Goal: Use online tool/utility: Utilize a website feature to perform a specific function

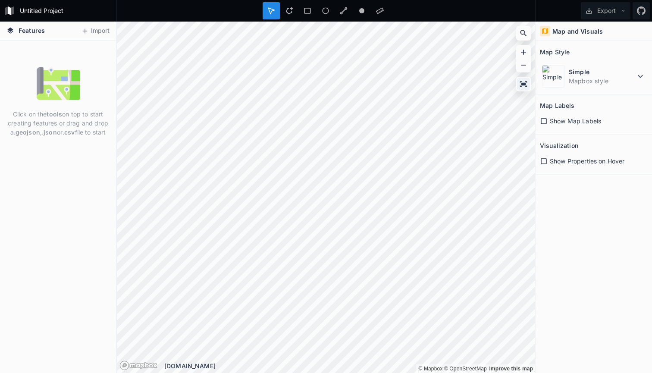
click at [524, 81] on icon at bounding box center [523, 84] width 9 height 9
click at [524, 85] on icon at bounding box center [523, 84] width 7 height 6
click at [525, 34] on icon at bounding box center [524, 33] width 6 height 6
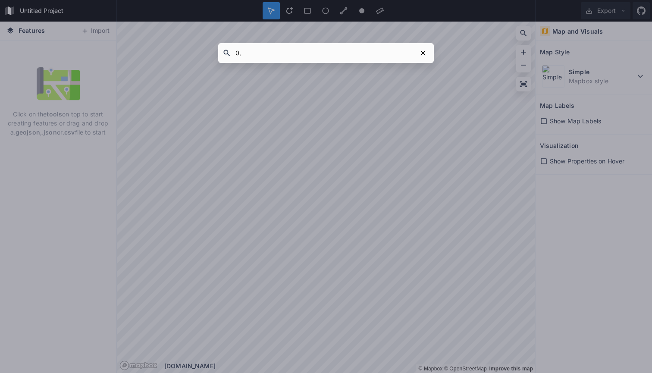
type input "0,0"
click button "submit" at bounding box center [0, 0] width 0 height 0
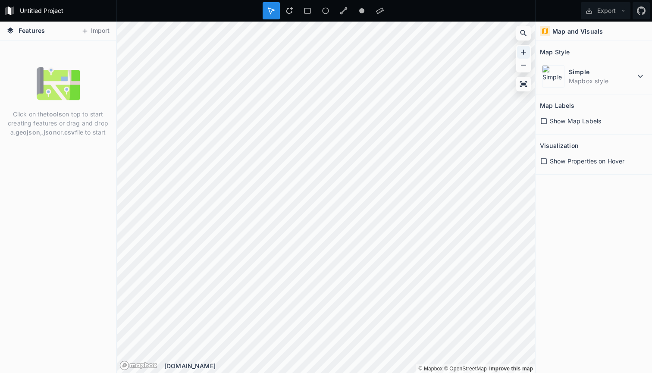
click at [526, 50] on icon at bounding box center [523, 52] width 9 height 9
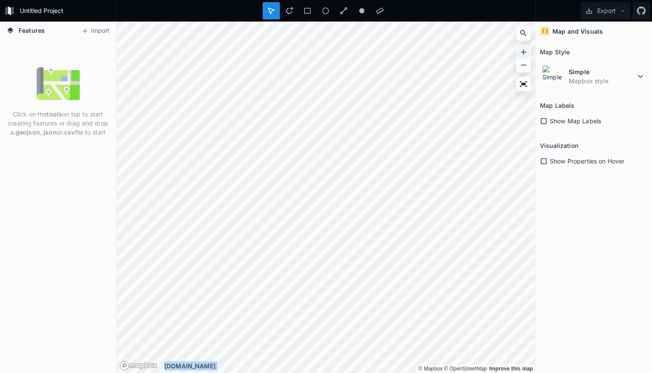
click at [526, 50] on icon at bounding box center [523, 52] width 9 height 9
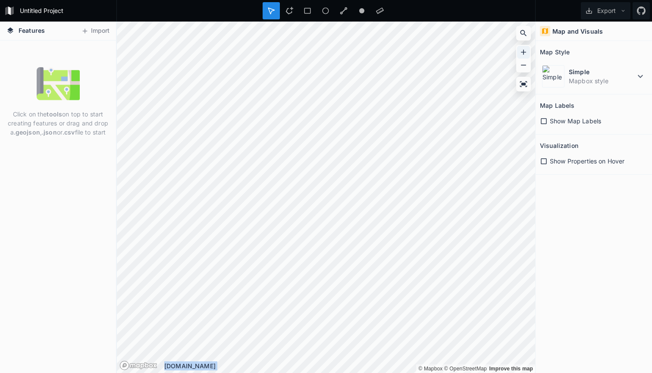
click at [526, 50] on icon at bounding box center [523, 52] width 9 height 9
click at [526, 36] on icon at bounding box center [523, 33] width 9 height 9
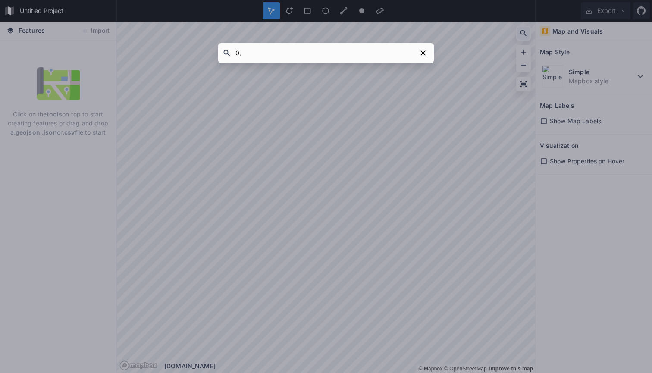
type input "0,0"
click button "submit" at bounding box center [0, 0] width 0 height 0
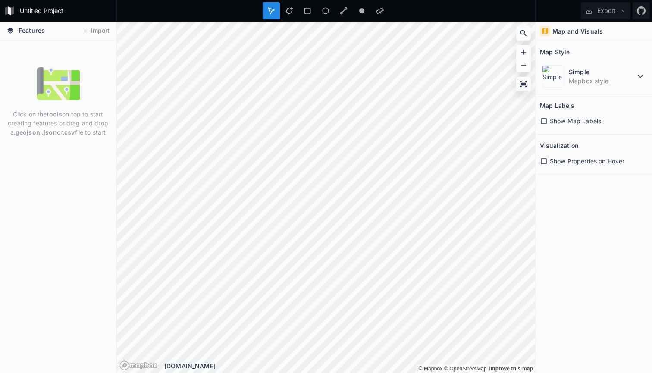
click at [559, 162] on span "Show Properties on Hover" at bounding box center [587, 161] width 75 height 9
click at [558, 160] on span "Show Properties on Hover" at bounding box center [587, 161] width 75 height 9
click at [618, 78] on dd "Mapbox style" at bounding box center [602, 80] width 66 height 9
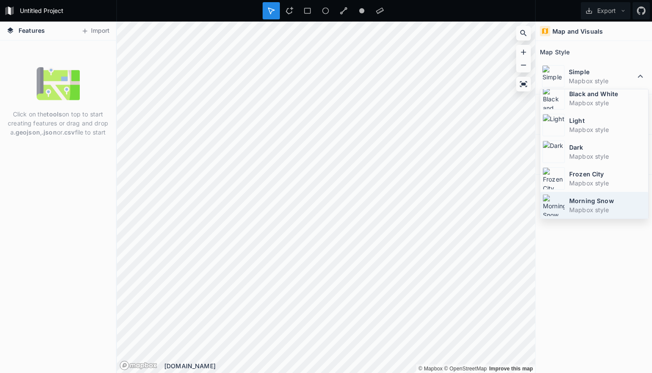
click at [606, 200] on dt "Morning Snow" at bounding box center [607, 200] width 77 height 9
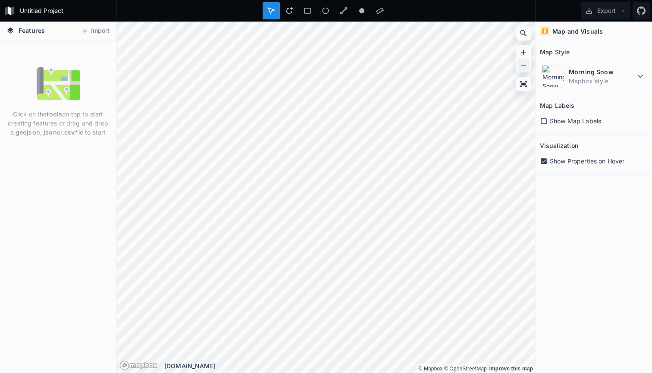
click at [522, 65] on icon at bounding box center [523, 65] width 9 height 9
click at [522, 83] on icon at bounding box center [523, 84] width 7 height 6
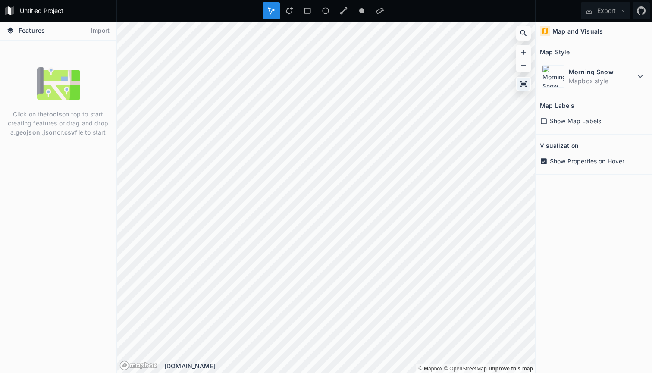
click at [519, 82] on icon at bounding box center [523, 84] width 9 height 9
click at [360, 16] on div at bounding box center [361, 10] width 17 height 17
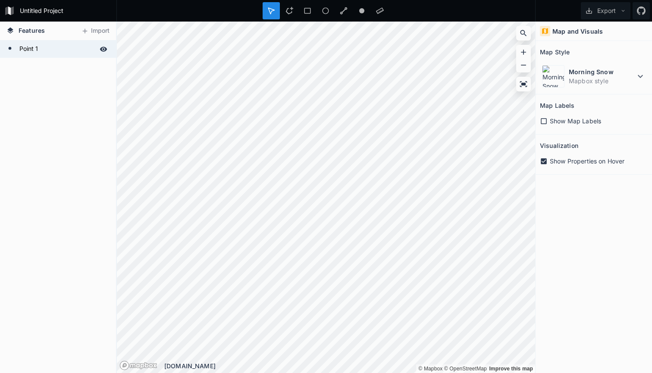
click at [48, 47] on form "Point 1" at bounding box center [57, 49] width 81 height 13
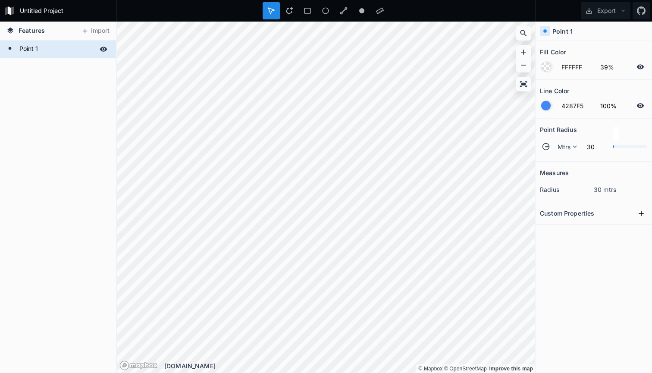
click at [104, 50] on icon at bounding box center [103, 49] width 7 height 5
click at [104, 62] on div "Delete" at bounding box center [126, 64] width 86 height 18
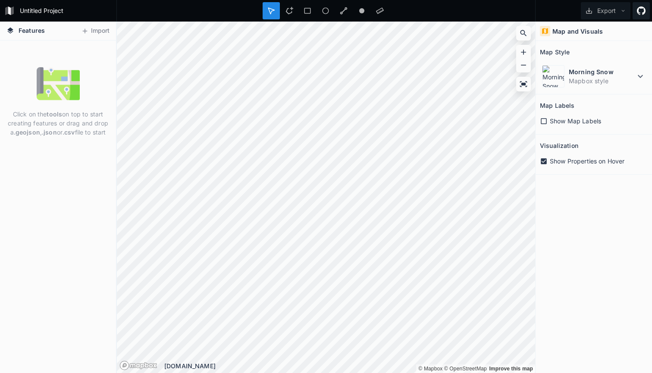
click at [641, 13] on icon at bounding box center [641, 10] width 9 height 9
click at [613, 14] on button "Export" at bounding box center [606, 10] width 50 height 17
click at [621, 48] on div "Export as .geojson" at bounding box center [604, 50] width 86 height 18
click at [522, 66] on icon at bounding box center [523, 65] width 9 height 9
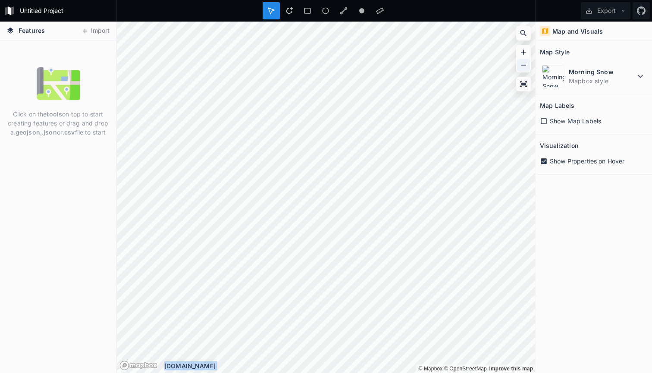
click at [522, 66] on icon at bounding box center [523, 65] width 9 height 9
click at [559, 120] on span "Show Map Labels" at bounding box center [575, 120] width 51 height 9
click at [557, 120] on span "Show Map Labels" at bounding box center [575, 120] width 51 height 9
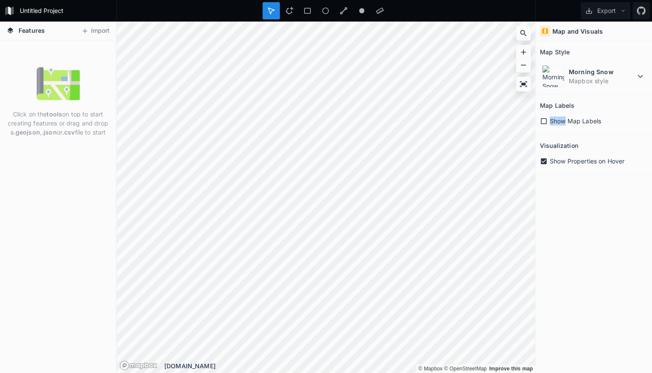
click at [557, 120] on span "Show Map Labels" at bounding box center [575, 120] width 51 height 9
click at [525, 361] on span "Toggle attribution" at bounding box center [525, 363] width 5 height 9
click at [575, 116] on span "Show Map Labels" at bounding box center [575, 120] width 51 height 9
click at [569, 163] on span "Show Properties on Hover" at bounding box center [587, 161] width 75 height 9
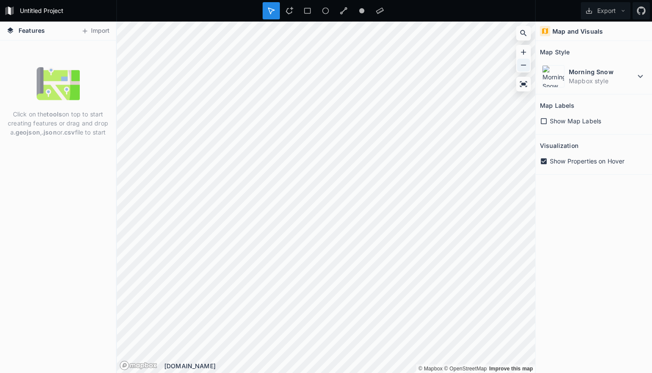
click at [518, 67] on div at bounding box center [523, 65] width 13 height 13
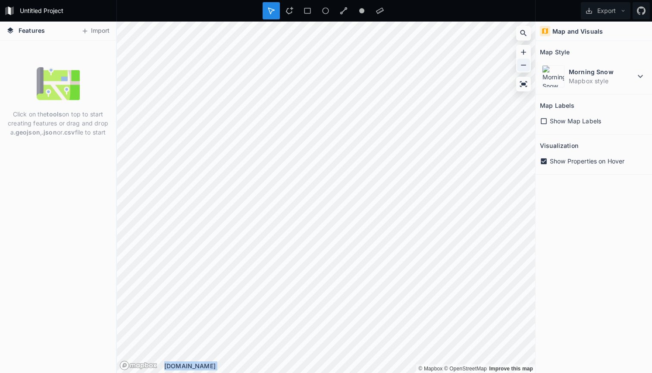
click at [521, 63] on icon at bounding box center [523, 65] width 9 height 9
click at [523, 50] on icon at bounding box center [523, 52] width 9 height 9
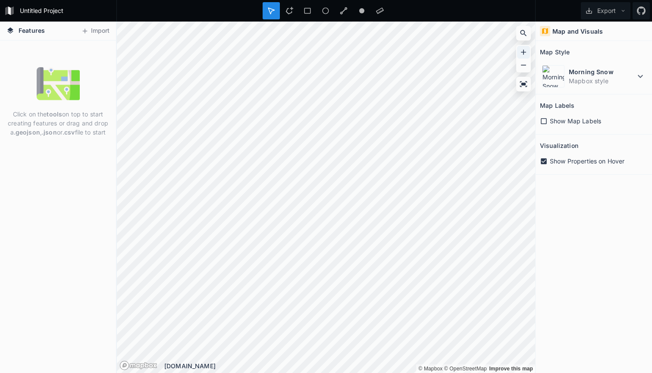
click at [523, 50] on icon at bounding box center [523, 52] width 9 height 9
click at [524, 64] on icon at bounding box center [523, 65] width 9 height 9
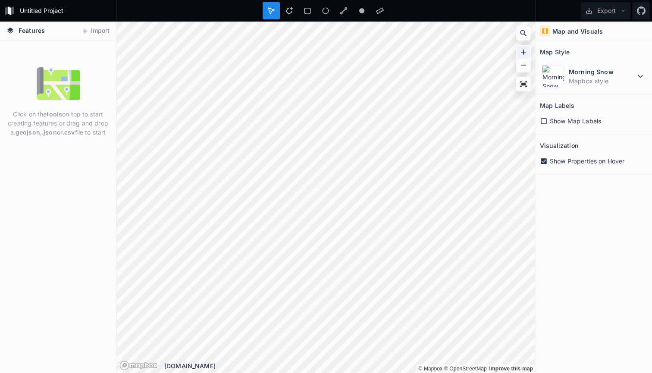
click at [524, 47] on div at bounding box center [523, 52] width 13 height 13
click at [523, 51] on icon at bounding box center [523, 52] width 9 height 9
click at [307, 11] on icon at bounding box center [308, 11] width 8 height 8
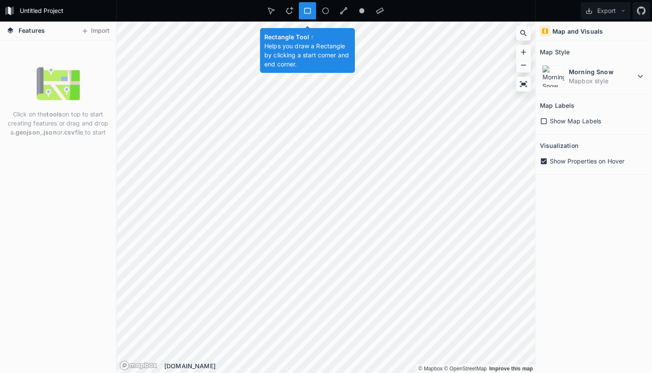
click at [308, 13] on icon at bounding box center [308, 11] width 8 height 8
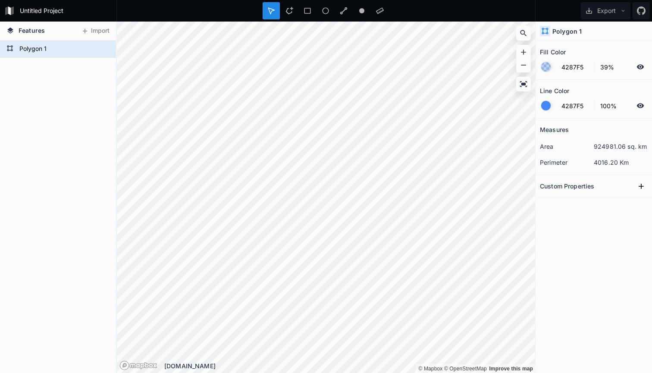
click at [546, 67] on div at bounding box center [545, 66] width 9 height 9
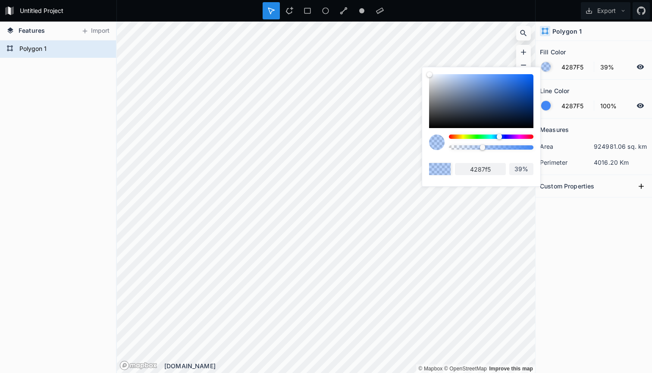
click at [569, 227] on div "Measures area 924981.06 sq. km perimeter 4016.20 Km Custom Properties" at bounding box center [594, 224] width 116 height 211
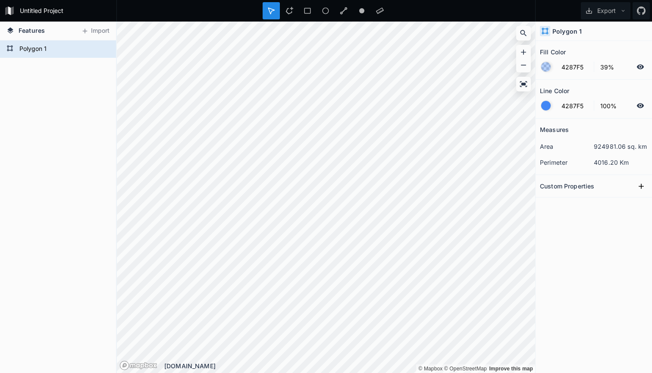
click at [639, 71] on div at bounding box center [642, 67] width 10 height 10
click at [546, 67] on div at bounding box center [545, 66] width 9 height 9
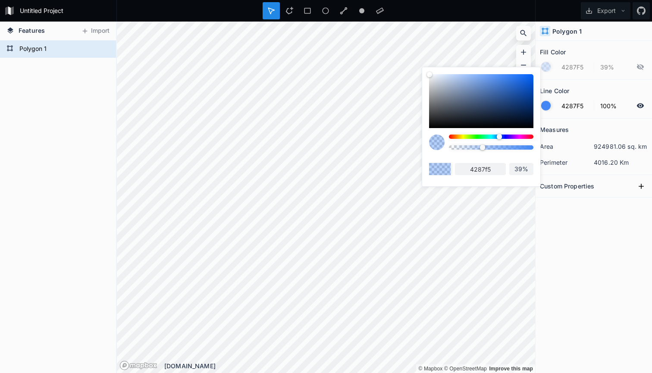
click at [639, 68] on icon at bounding box center [640, 67] width 7 height 6
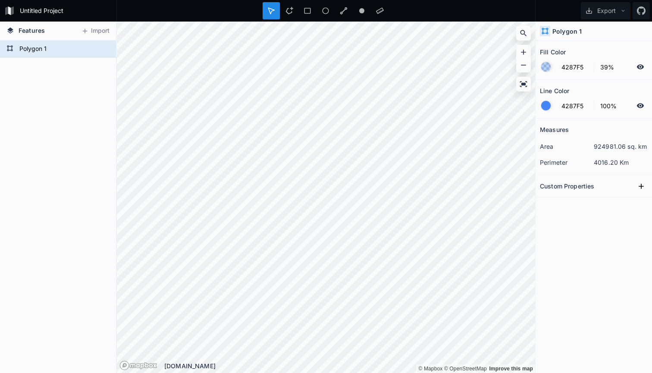
click at [545, 66] on div at bounding box center [545, 66] width 9 height 9
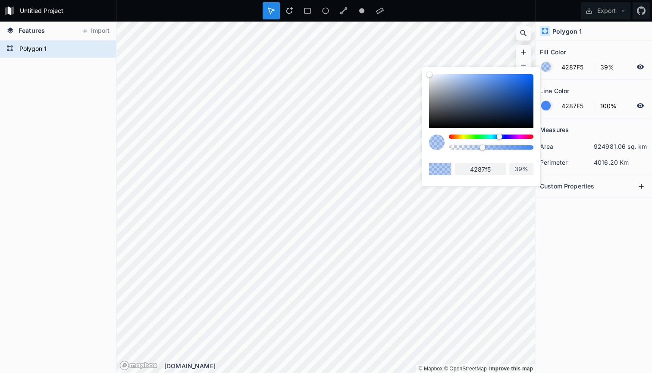
click at [521, 84] on div at bounding box center [481, 101] width 104 height 54
type input "1960D1"
type input "1960d1"
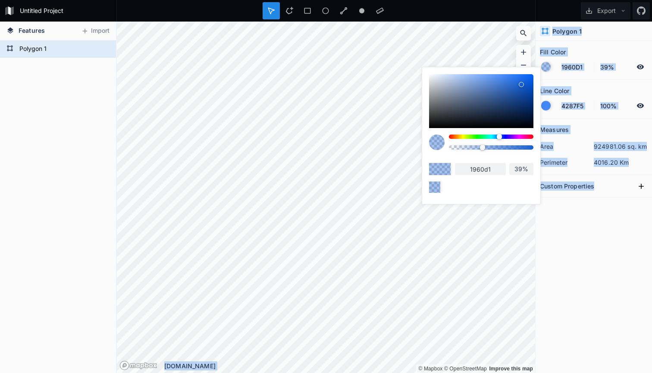
click at [420, 96] on body "Untitled Project Export Features Import Polygon 1 © Mapbox © OpenStreetMap Impr…" at bounding box center [326, 186] width 652 height 373
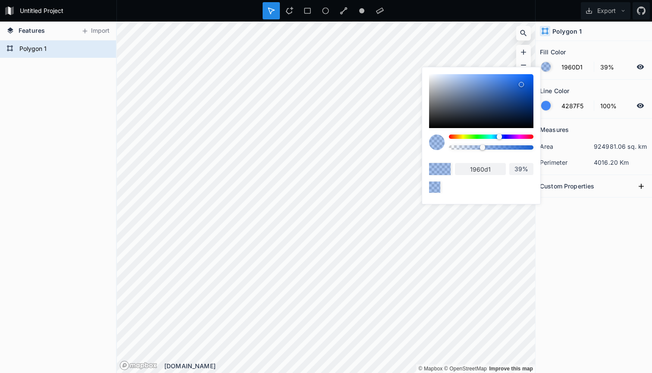
click at [445, 100] on div at bounding box center [481, 101] width 104 height 54
type input "717885"
click at [435, 98] on div at bounding box center [481, 101] width 104 height 54
type input "868A8F"
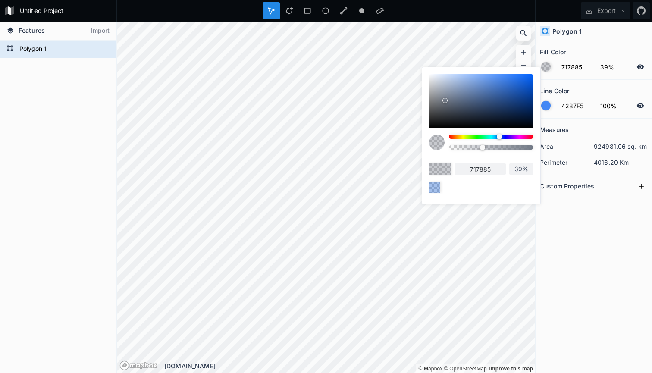
type input "868a8f"
click at [435, 85] on div at bounding box center [481, 101] width 104 height 54
type input "C0C4CC"
type input "c0c4cc"
click at [431, 79] on div at bounding box center [481, 101] width 104 height 54
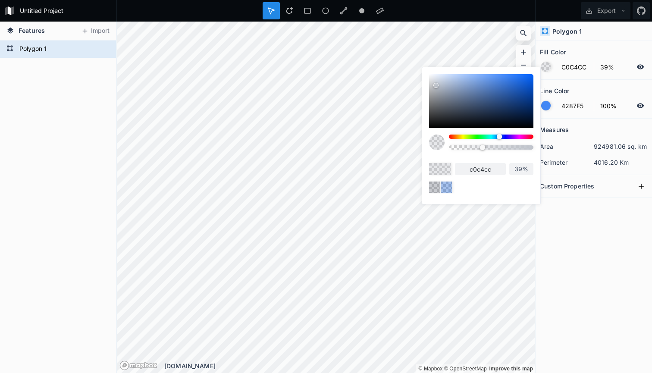
type input "E6E8EB"
type input "e6e8eb"
click at [431, 75] on div at bounding box center [481, 101] width 104 height 54
type input "F7F8FA"
type input "f7f8fa"
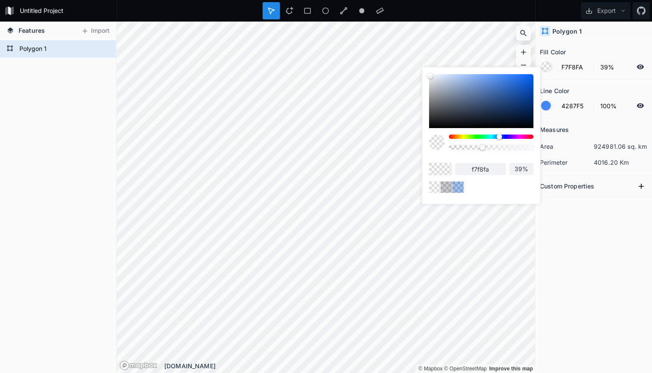
click at [434, 74] on div "f7f8fa 39%" at bounding box center [481, 133] width 118 height 132
click at [434, 73] on div "f7f8fa 39%" at bounding box center [481, 133] width 118 height 132
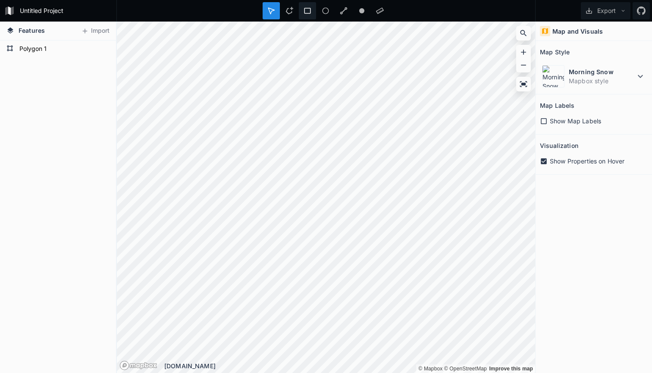
click at [309, 6] on div at bounding box center [307, 10] width 17 height 17
click at [344, 8] on icon at bounding box center [344, 11] width 8 height 8
